Goal: Obtain resource: Download file/media

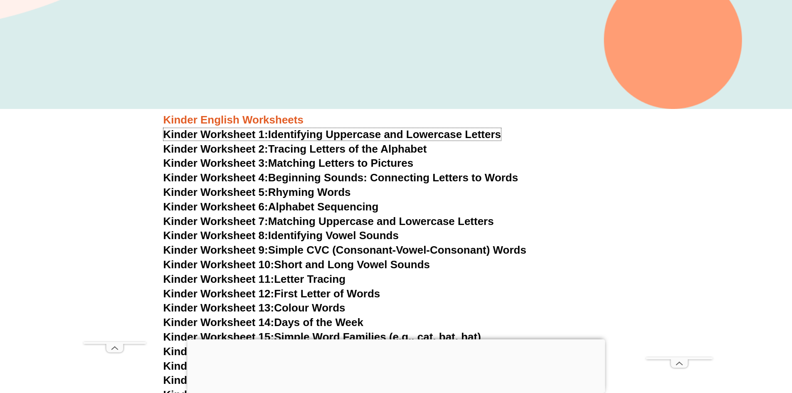
scroll to position [248, 0]
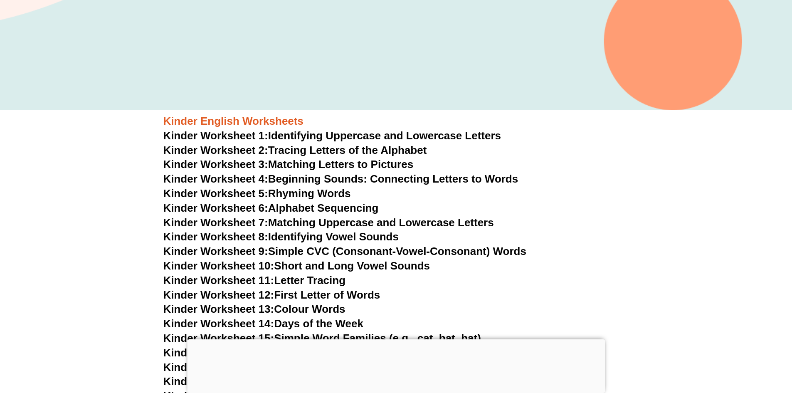
click at [315, 190] on link "Kinder Worksheet 5: Rhyming Words" at bounding box center [257, 193] width 188 height 12
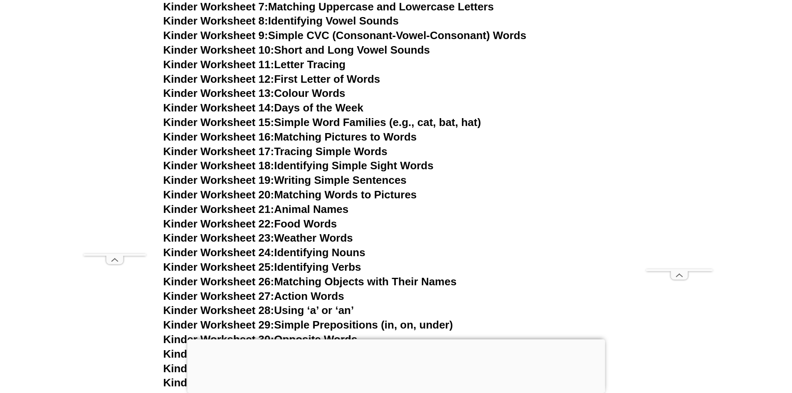
scroll to position [498, 0]
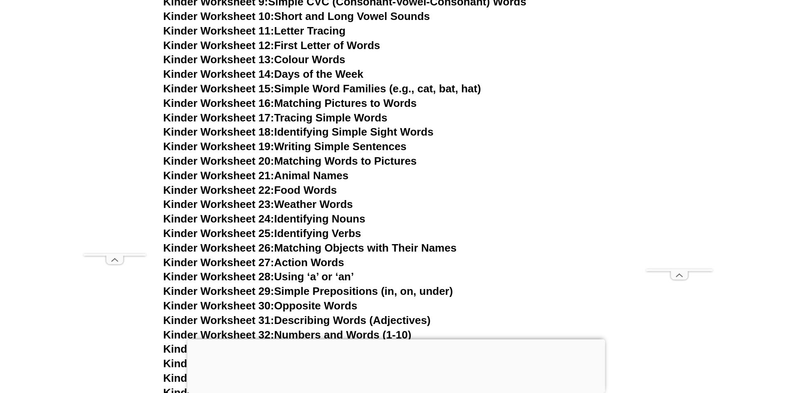
click at [327, 219] on link "Kinder Worksheet 24: Identifying Nouns" at bounding box center [264, 219] width 202 height 12
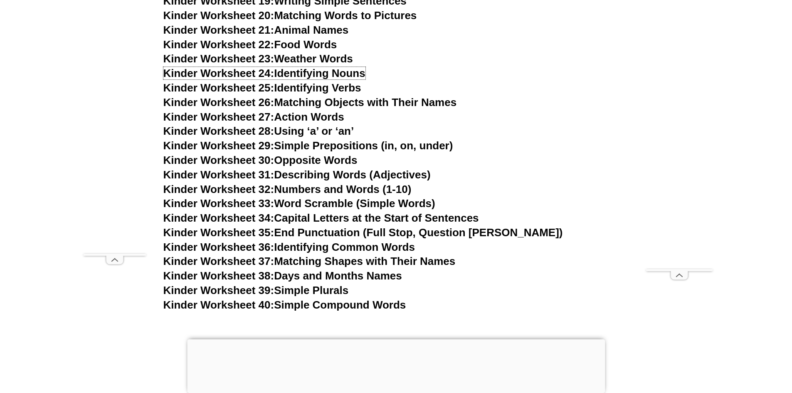
scroll to position [748, 0]
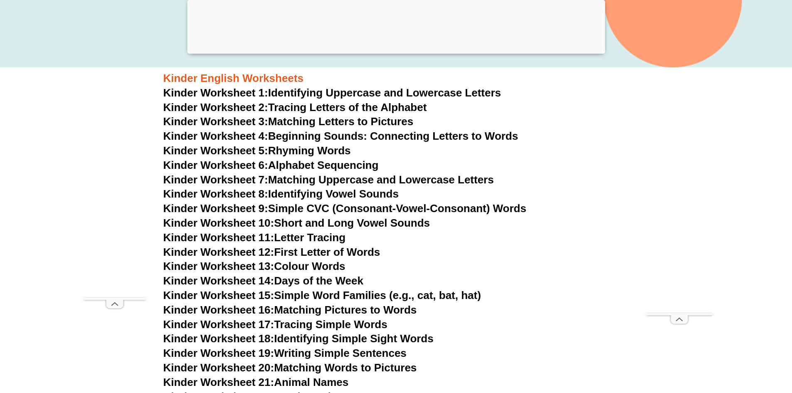
click at [306, 275] on link "Kinder Worksheet 14: Days of the Week" at bounding box center [263, 281] width 200 height 12
